Goal: Information Seeking & Learning: Learn about a topic

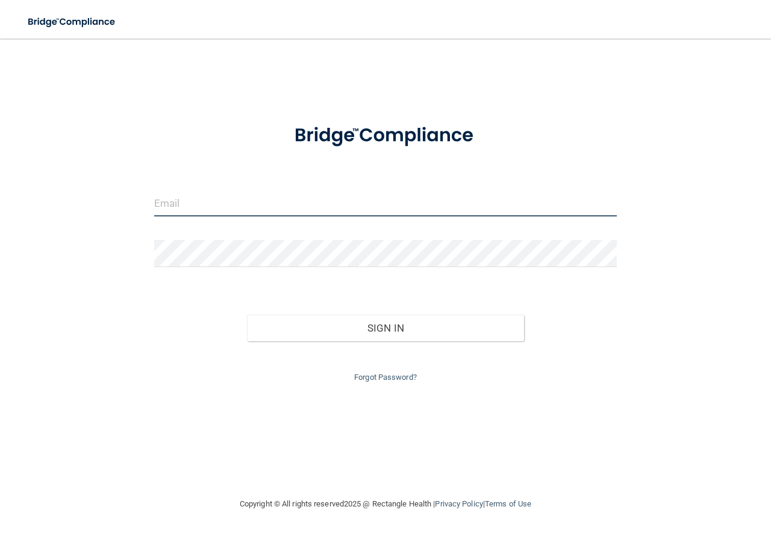
click at [213, 195] on input "email" at bounding box center [385, 202] width 463 height 27
type input "[EMAIL_ADDRESS][DOMAIN_NAME]"
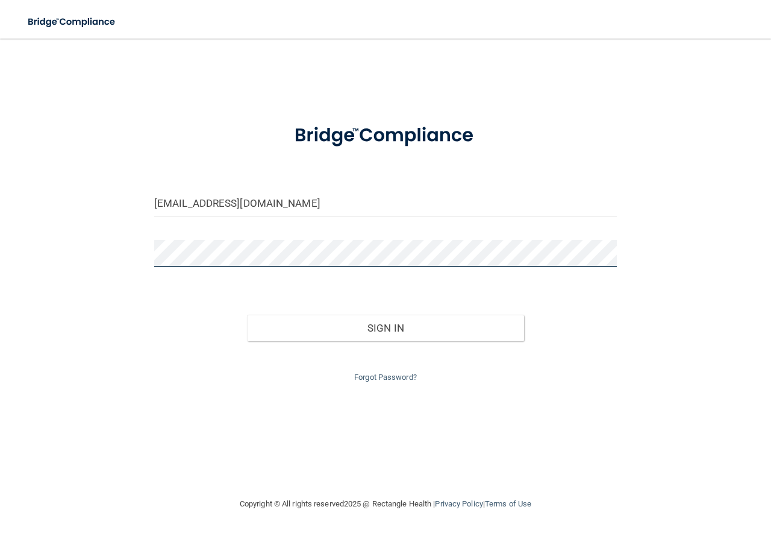
click at [247, 315] on button "Sign In" at bounding box center [386, 328] width 278 height 27
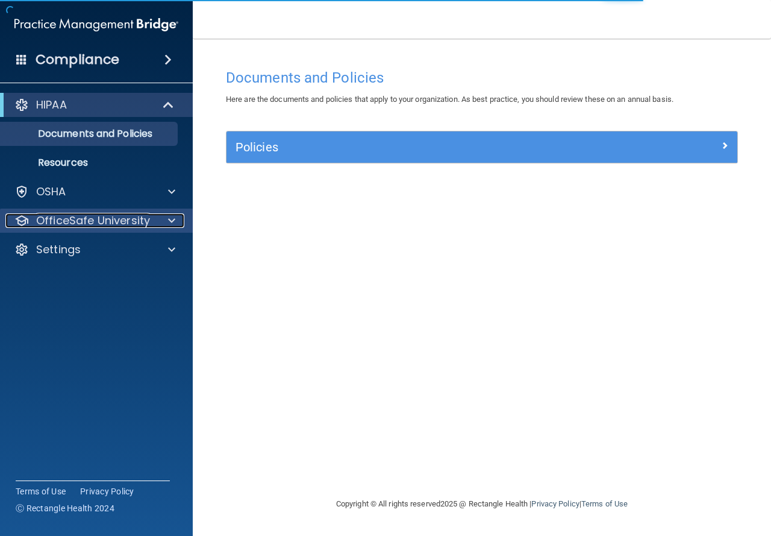
click at [160, 217] on div at bounding box center [170, 220] width 30 height 14
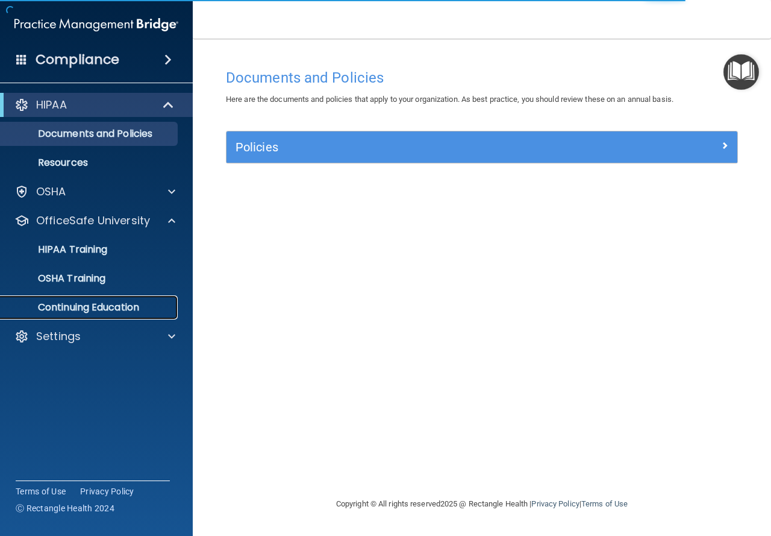
click at [94, 315] on link "Continuing Education" at bounding box center [83, 307] width 190 height 24
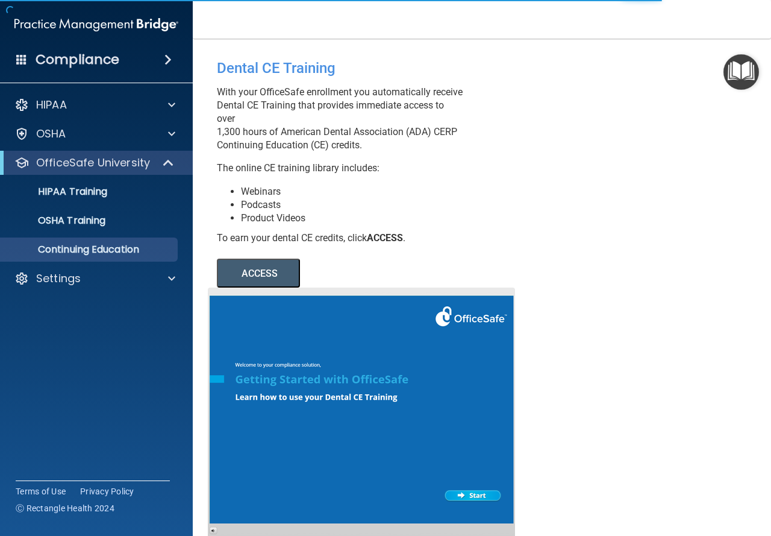
click at [231, 281] on button "ACCESS" at bounding box center [258, 273] width 83 height 29
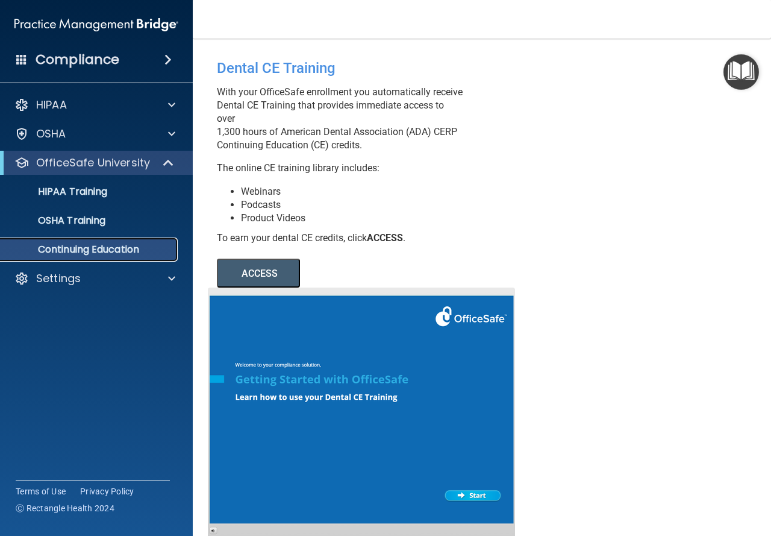
click at [122, 243] on p "Continuing Education" at bounding box center [90, 249] width 165 height 12
click at [257, 284] on button "ACCESS" at bounding box center [258, 273] width 83 height 29
